Goal: Transaction & Acquisition: Purchase product/service

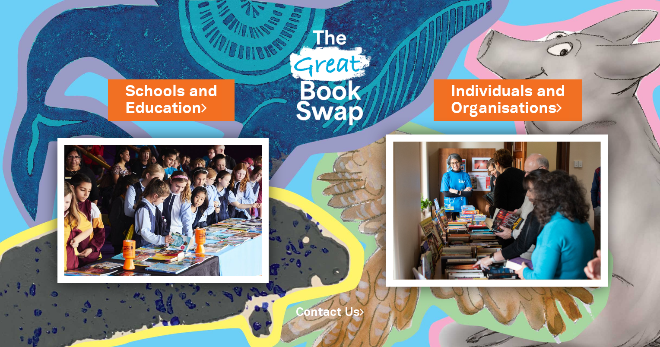
click at [534, 196] on img at bounding box center [497, 210] width 222 height 153
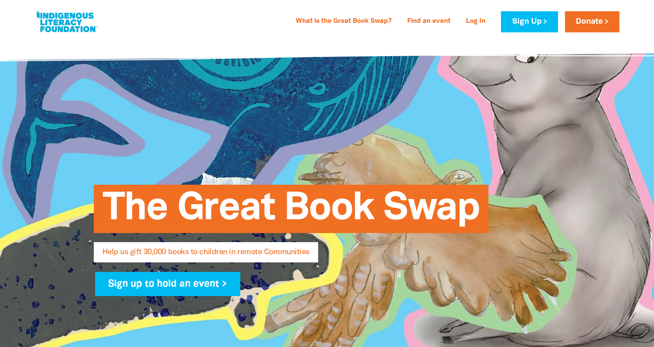
select select "AU"
click at [59, 22] on link at bounding box center [67, 22] width 65 height 26
click at [55, 17] on link at bounding box center [67, 22] width 65 height 26
click at [79, 24] on link at bounding box center [67, 22] width 65 height 26
click at [70, 24] on link at bounding box center [67, 22] width 65 height 26
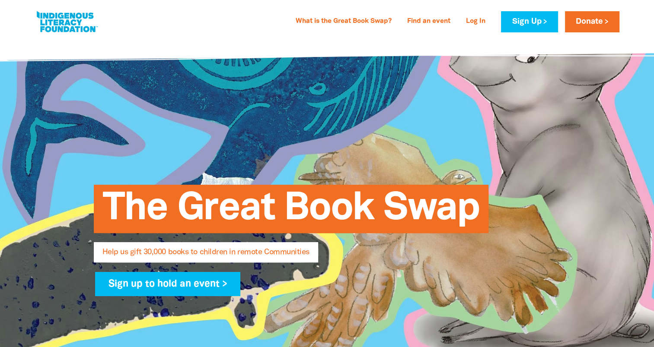
click at [70, 24] on link at bounding box center [67, 22] width 65 height 26
click at [69, 25] on link at bounding box center [67, 22] width 65 height 26
click at [49, 17] on link at bounding box center [67, 22] width 65 height 26
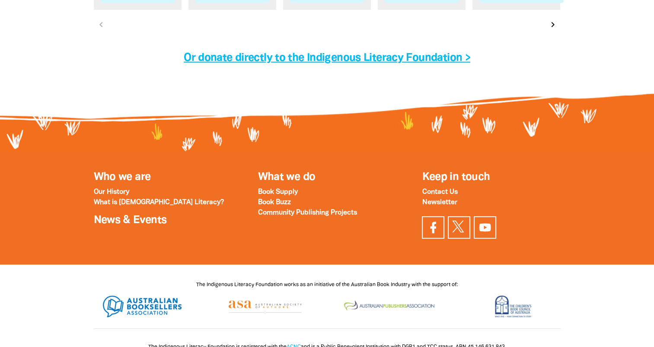
scroll to position [2836, 0]
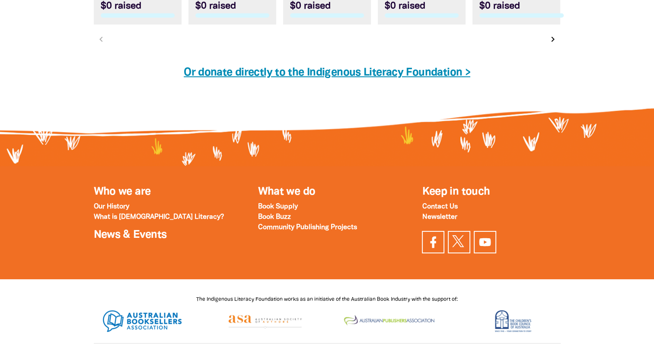
click at [292, 68] on link "Or donate directly to the Indigenous Literacy Foundation >" at bounding box center [327, 73] width 286 height 10
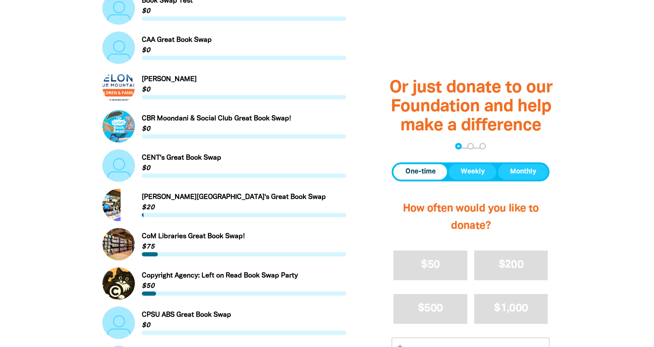
scroll to position [648, 0]
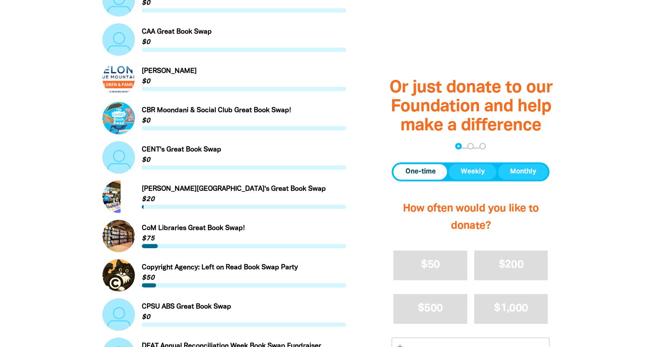
click at [595, 188] on div at bounding box center [327, 66] width 654 height 939
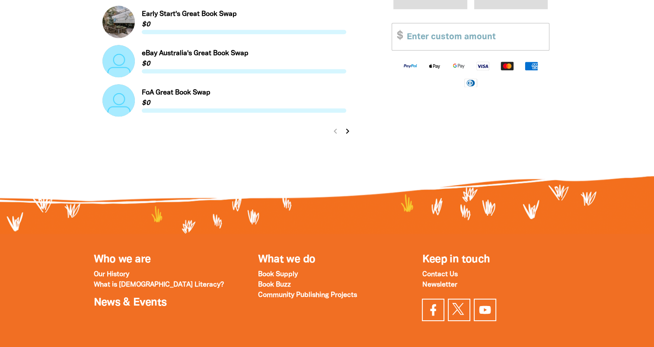
scroll to position [1080, 0]
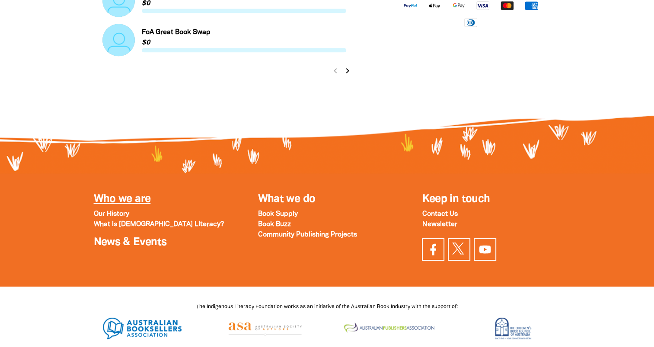
click at [114, 201] on link "Who we are" at bounding box center [122, 199] width 57 height 10
